Goal: Task Accomplishment & Management: Manage account settings

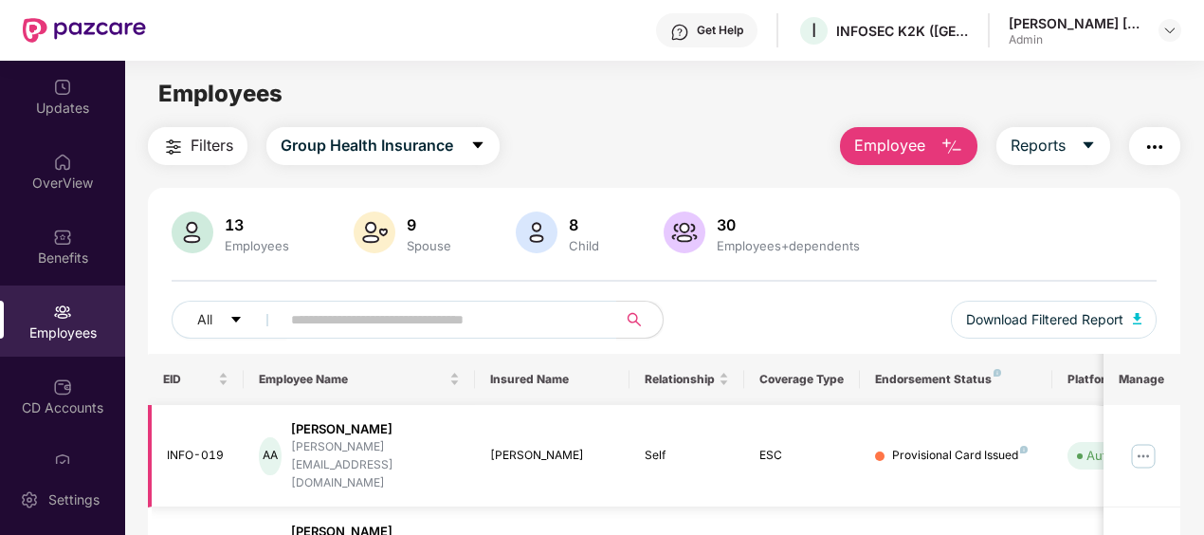
click at [1140, 441] on img at bounding box center [1143, 456] width 30 height 30
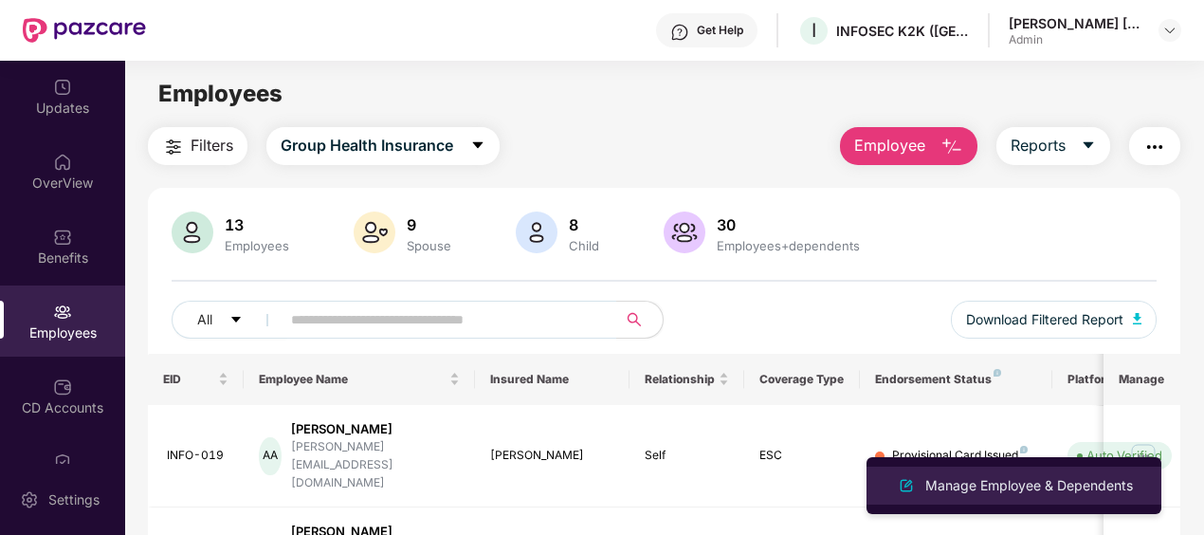
click at [1038, 491] on div "Manage Employee & Dependents" at bounding box center [1029, 485] width 215 height 21
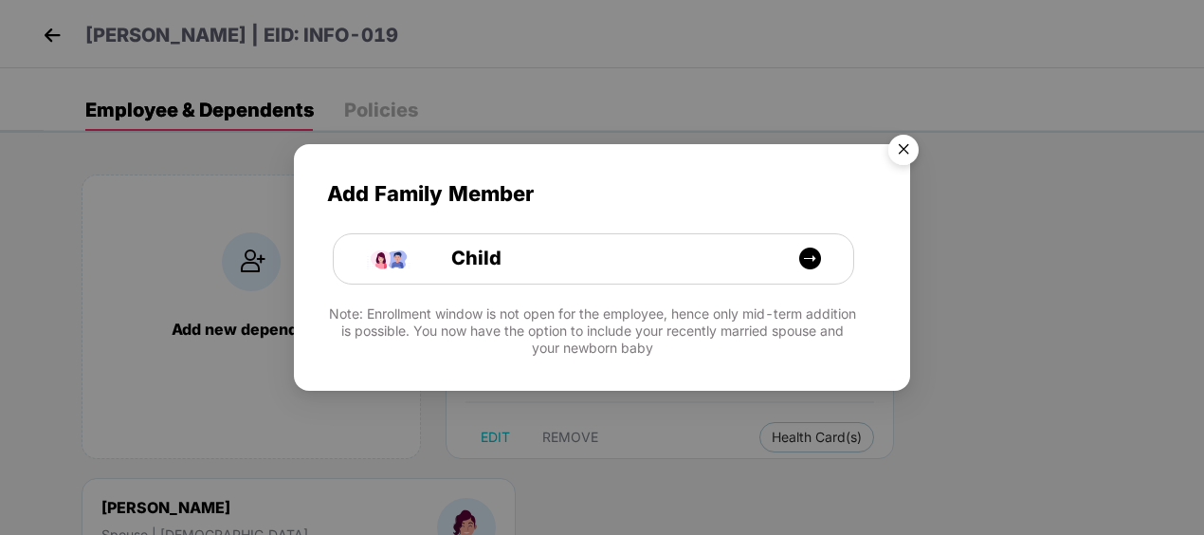
click at [903, 140] on img "Close" at bounding box center [903, 152] width 53 height 53
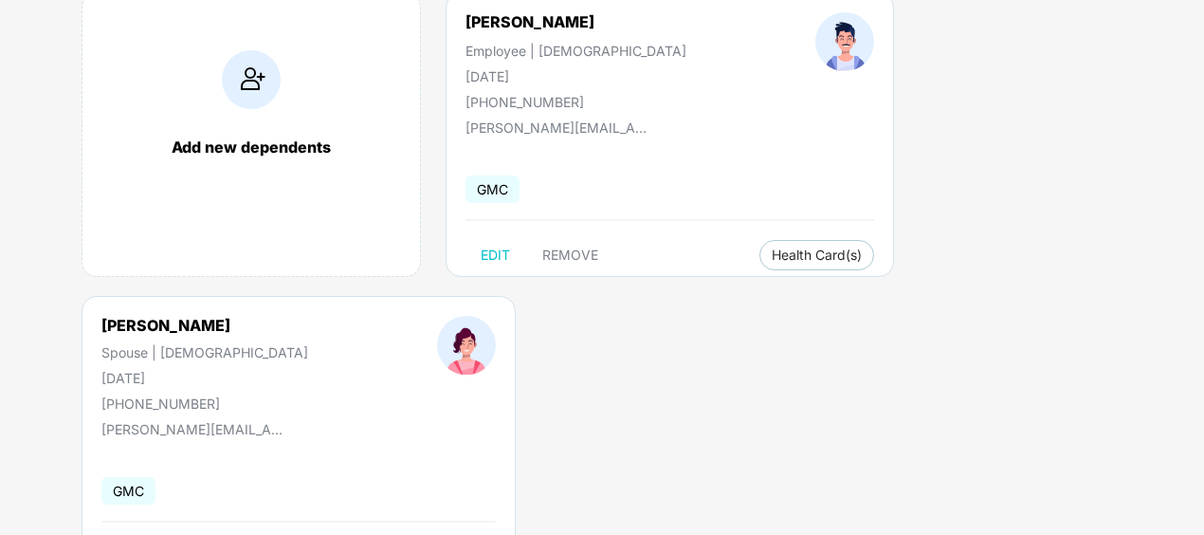
scroll to position [208, 0]
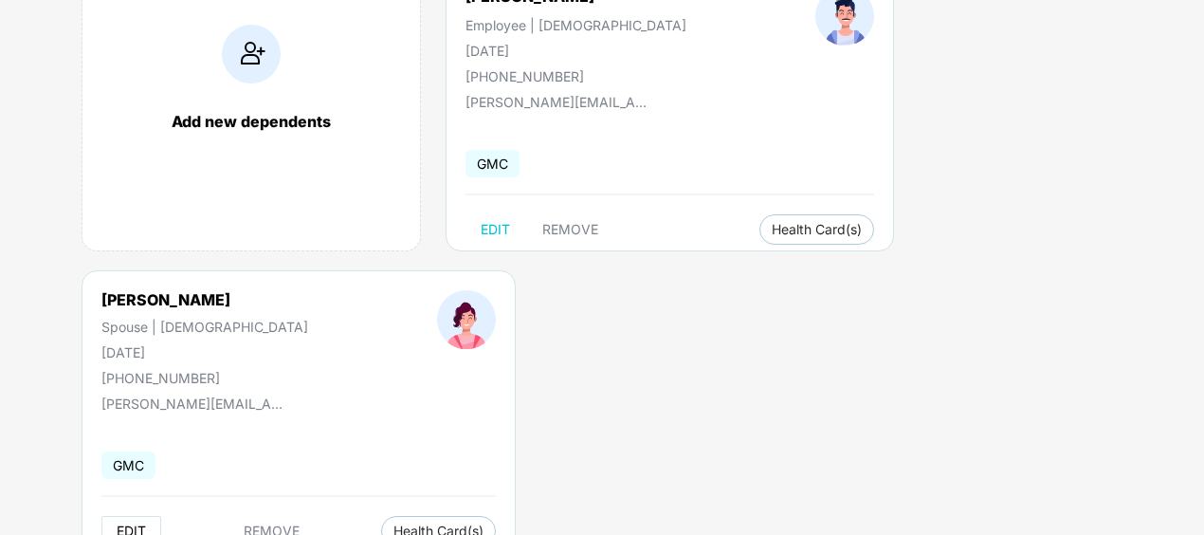
click at [134, 533] on span "EDIT" at bounding box center [131, 530] width 29 height 15
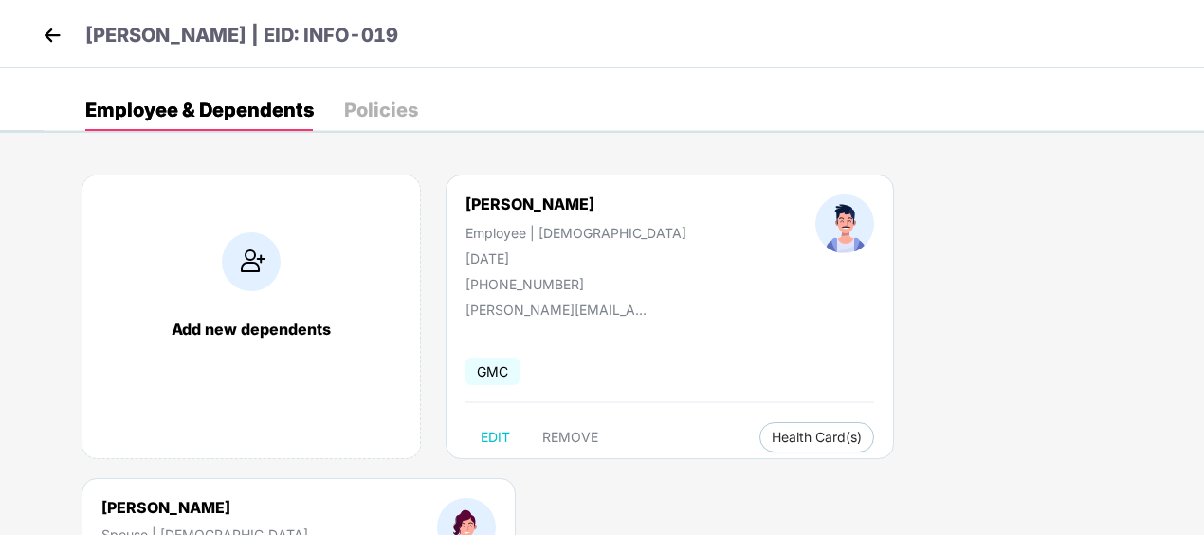
select select "******"
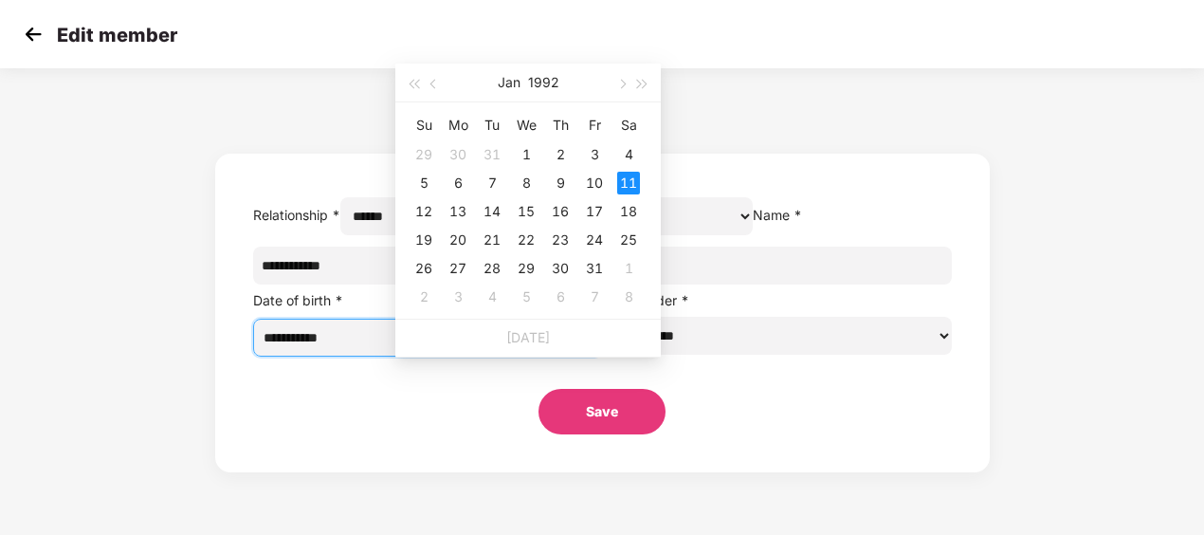
click at [495, 348] on input "**********" at bounding box center [420, 337] width 312 height 21
click at [627, 82] on button "button" at bounding box center [621, 83] width 21 height 38
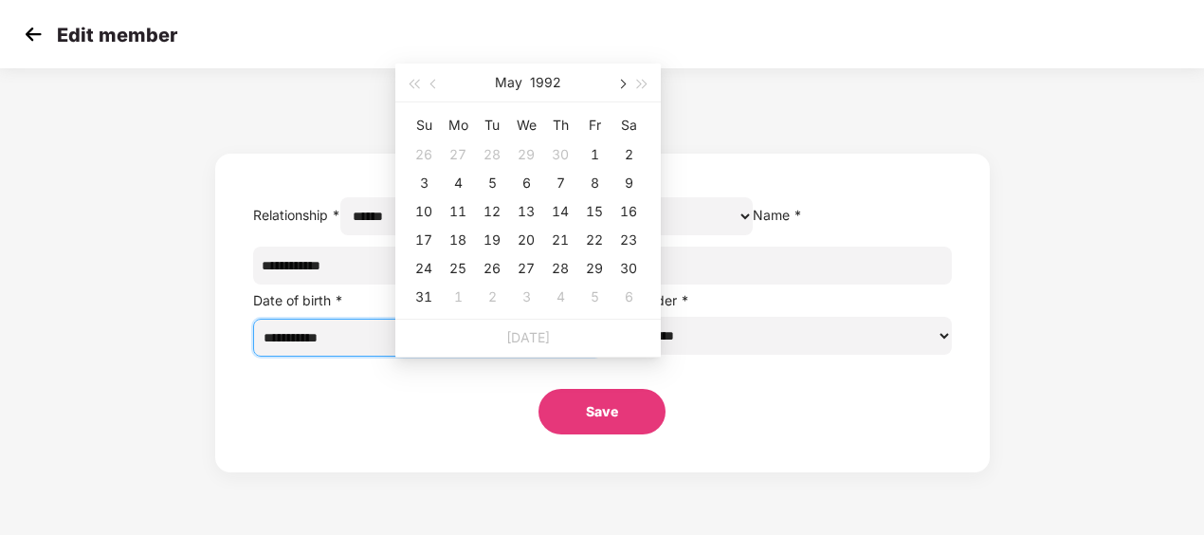
click at [627, 82] on button "button" at bounding box center [621, 83] width 21 height 38
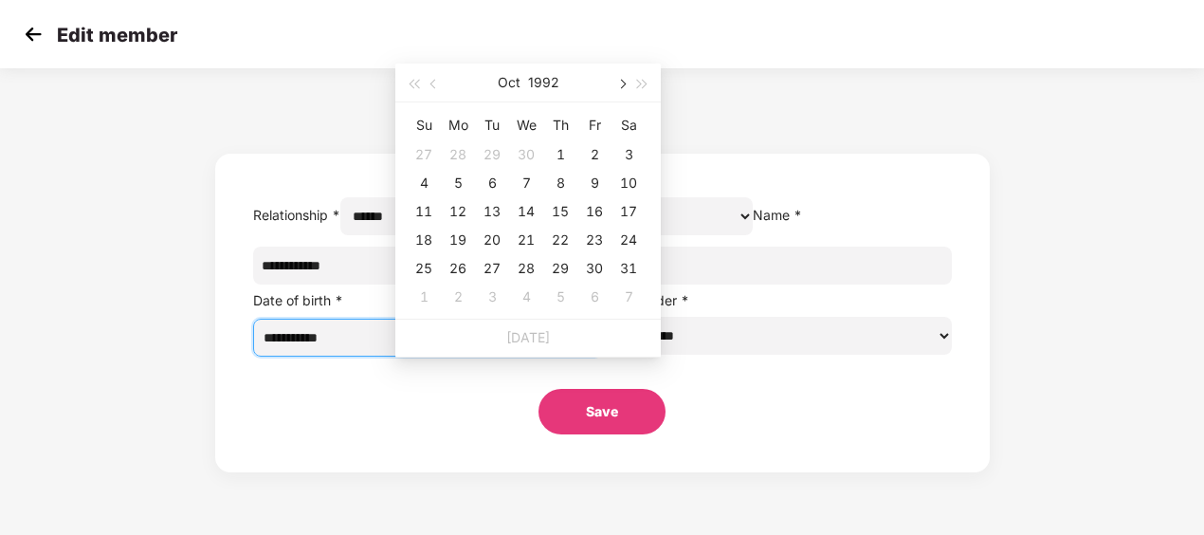
click at [627, 82] on button "button" at bounding box center [621, 83] width 21 height 38
click at [432, 78] on button "button" at bounding box center [434, 83] width 21 height 38
type input "**********"
click at [415, 146] on div "1" at bounding box center [423, 154] width 23 height 23
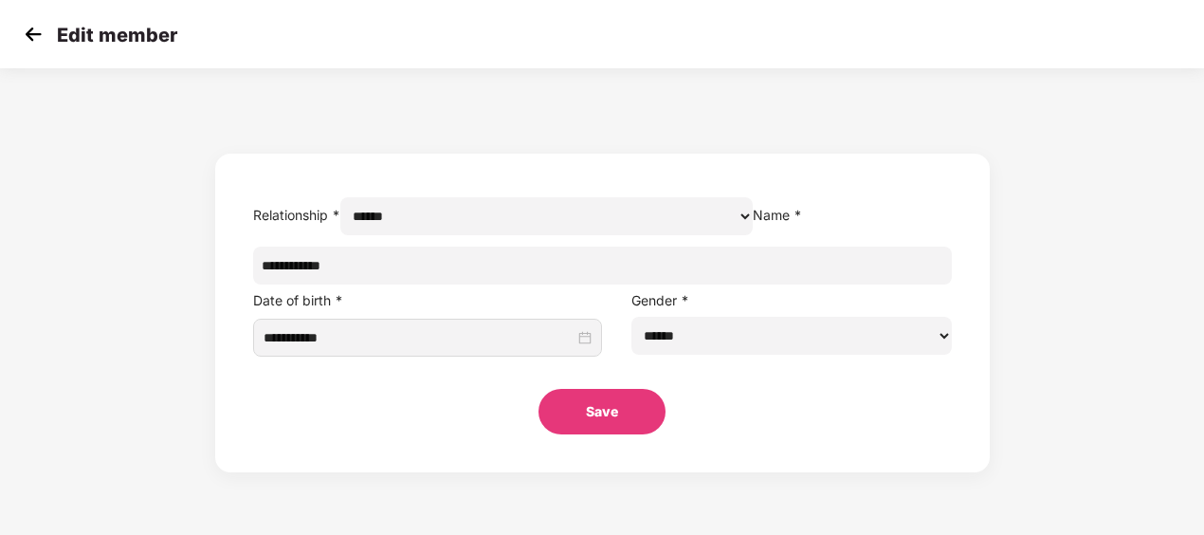
click at [595, 434] on button "Save" at bounding box center [602, 412] width 127 height 46
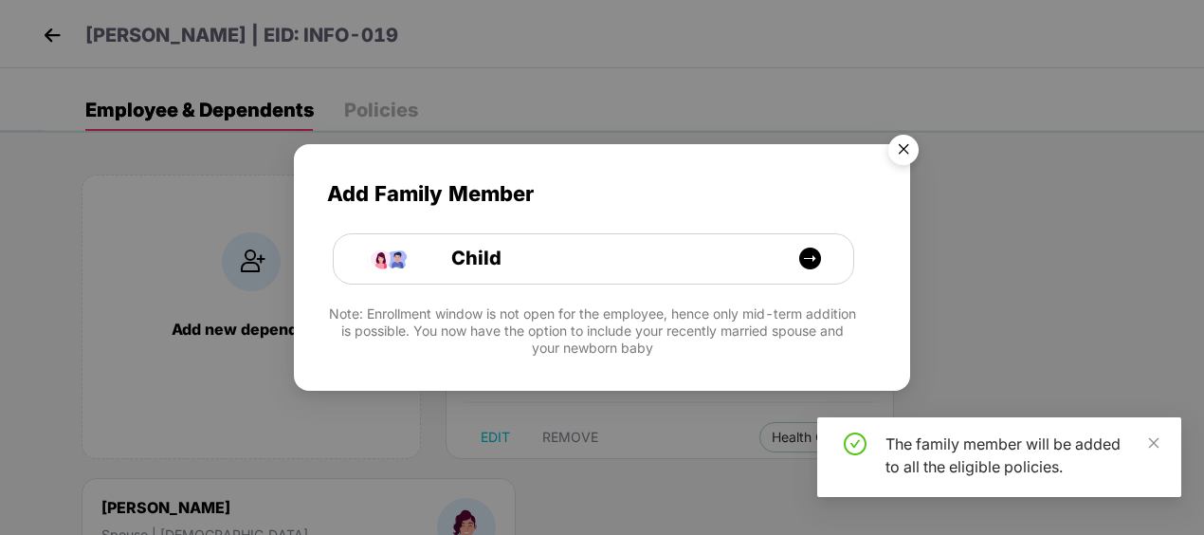
click at [904, 148] on img "Close" at bounding box center [903, 152] width 53 height 53
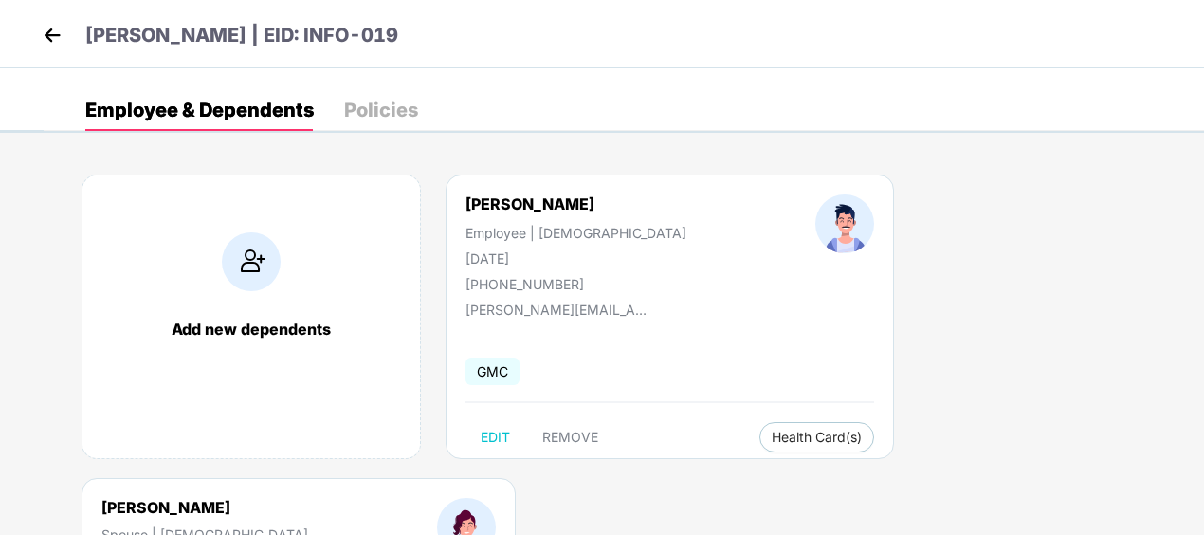
click at [1199, 427] on div "Add new dependents [PERSON_NAME] Employee | [DEMOGRAPHIC_DATA] [DATE] [PHONE_NU…" at bounding box center [624, 478] width 1161 height 664
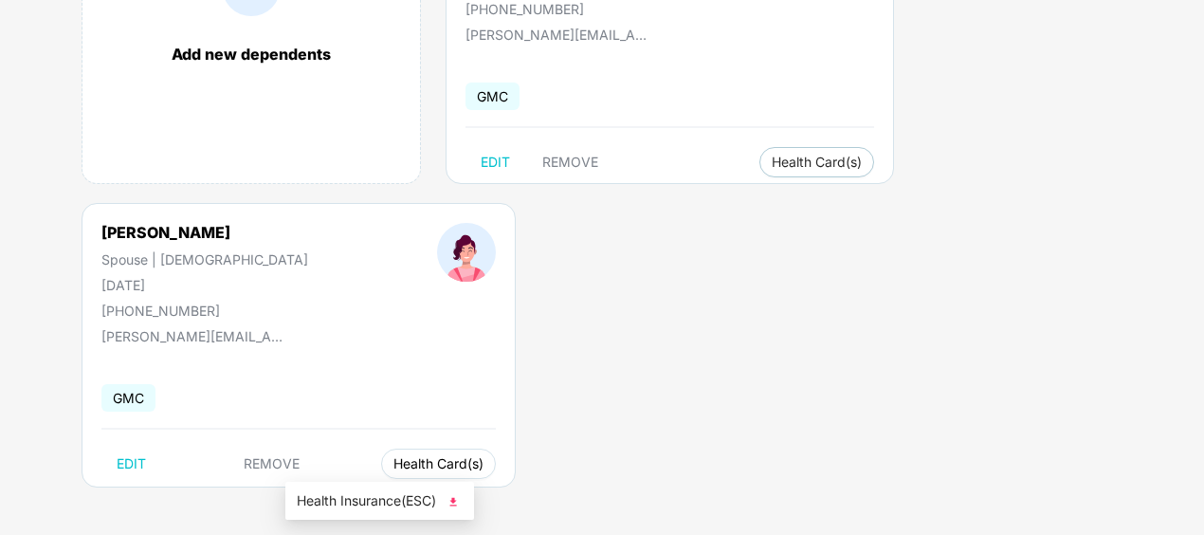
click at [393, 467] on span "Health Card(s)" at bounding box center [438, 463] width 90 height 9
click at [336, 495] on span "Health Insurance(ESC)" at bounding box center [380, 500] width 166 height 21
